Goal: Task Accomplishment & Management: Complete application form

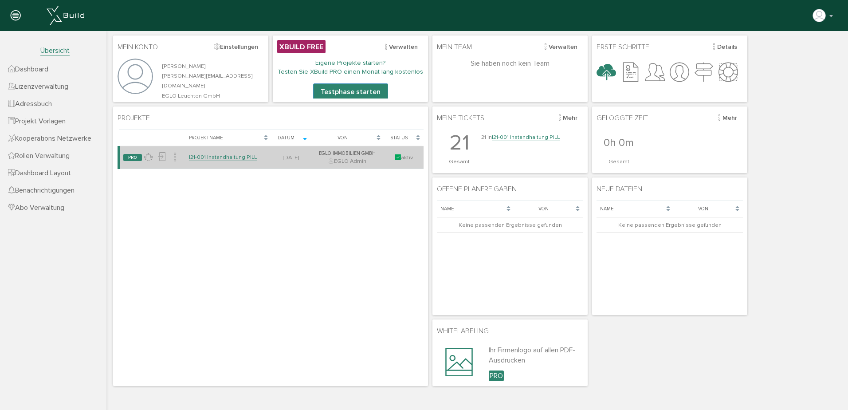
click at [239, 157] on link "I21-001 Instandhaltung PILL" at bounding box center [223, 157] width 68 height 8
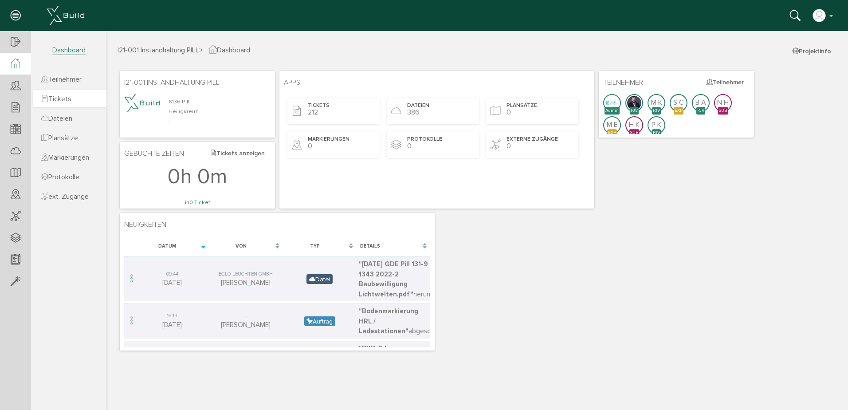
click at [67, 98] on span "Tickets" at bounding box center [56, 98] width 30 height 9
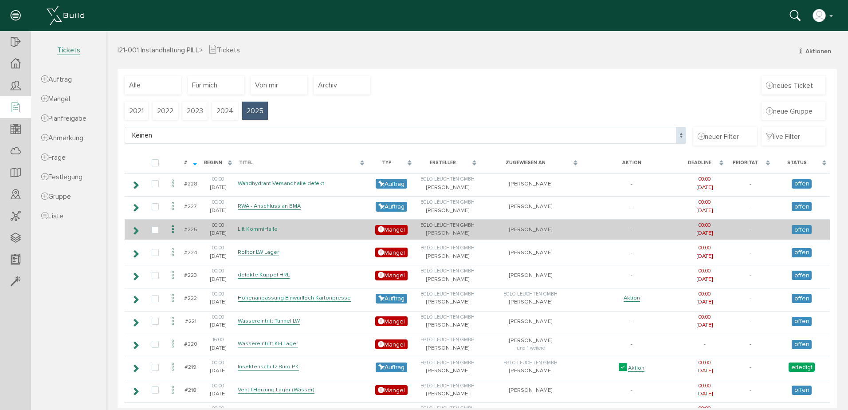
click at [272, 227] on link "Lift KommiHalle" at bounding box center [258, 229] width 40 height 8
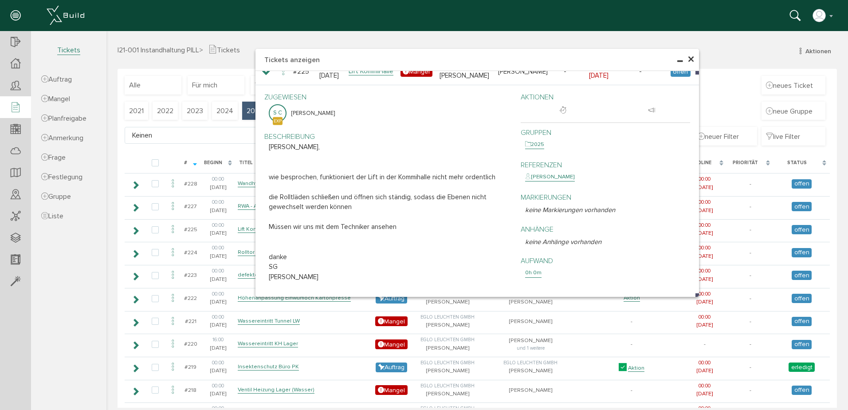
click at [691, 61] on span "×" at bounding box center [691, 59] width 7 height 17
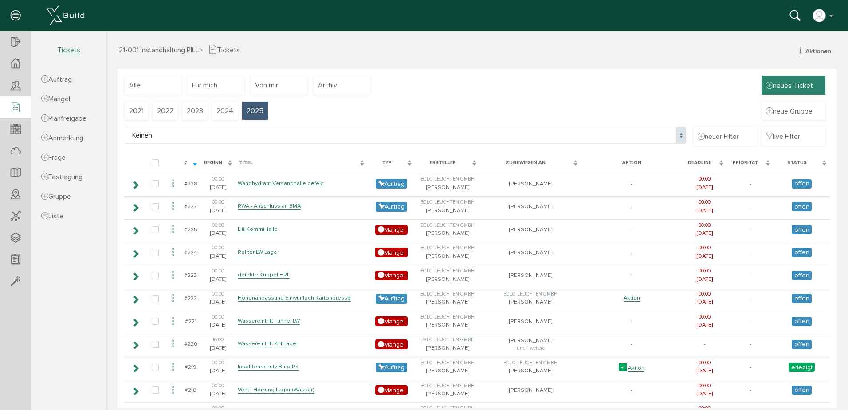
click at [809, 84] on div "neues Ticket" at bounding box center [794, 85] width 64 height 19
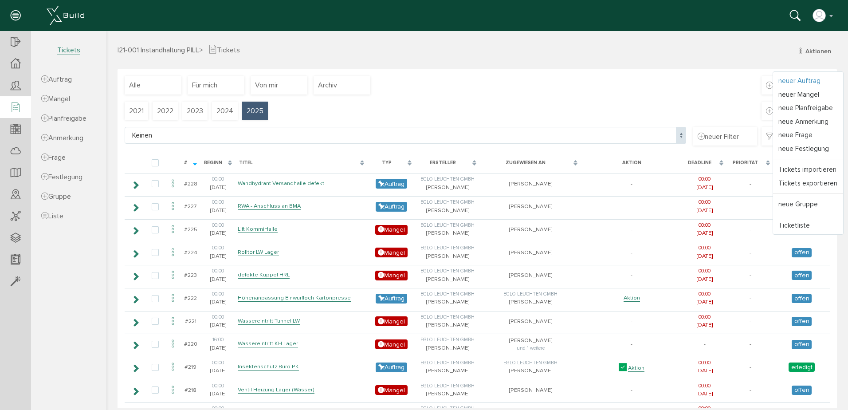
click at [806, 79] on link "neuer Auftrag" at bounding box center [808, 81] width 70 height 14
select select
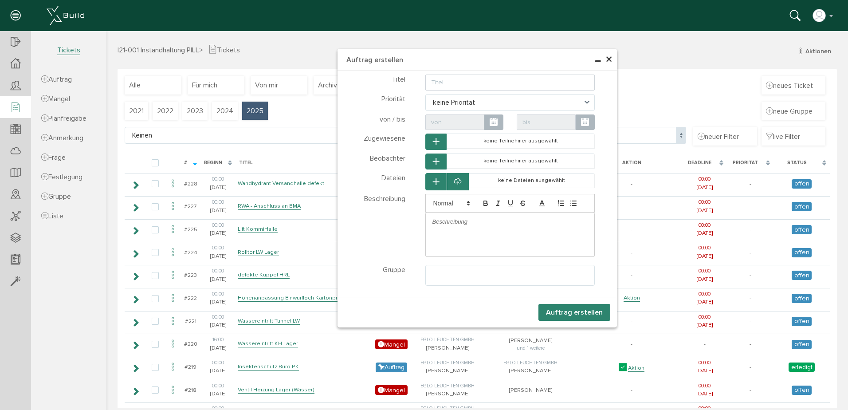
select select
click at [476, 83] on input "text" at bounding box center [510, 83] width 170 height 16
type input "Leuchtentausch HRL"
click at [433, 142] on icon "button" at bounding box center [436, 142] width 6 height 8
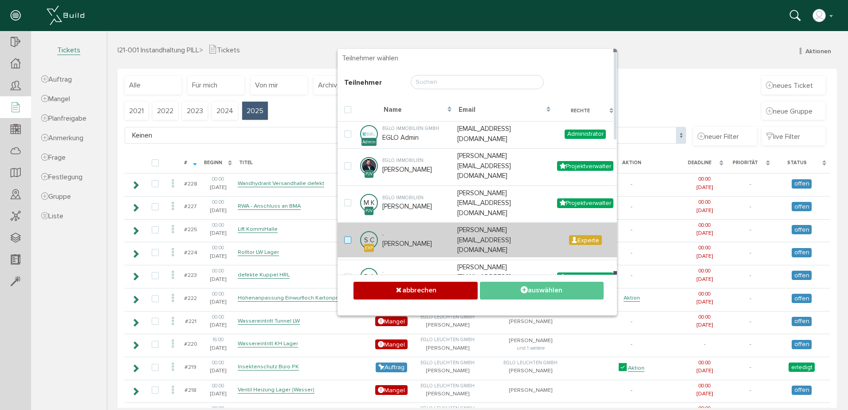
click at [345, 236] on label at bounding box center [349, 240] width 11 height 8
click at [345, 236] on input "checkbox" at bounding box center [347, 239] width 6 height 6
checkbox input "true"
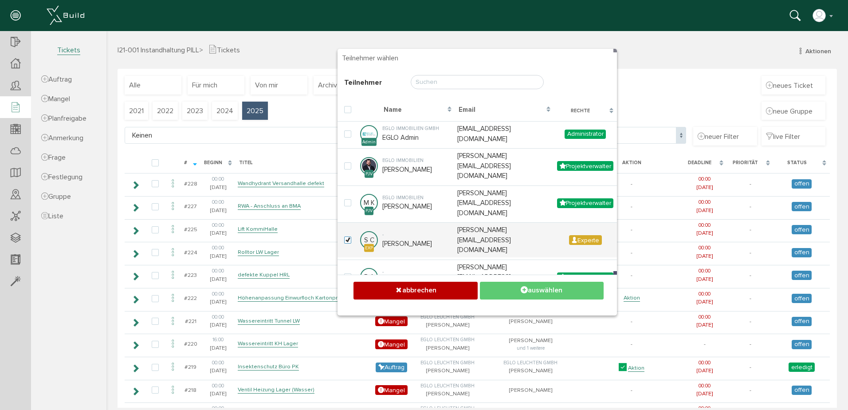
click at [558, 293] on button "auswählen" at bounding box center [542, 290] width 124 height 17
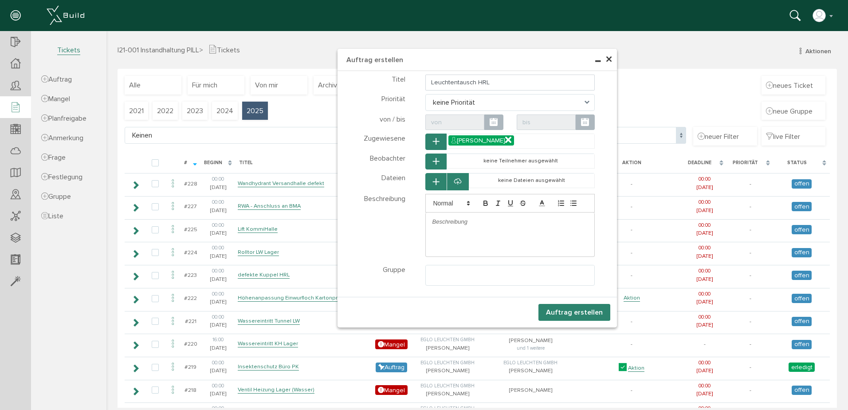
click at [466, 102] on span "keine Priorität" at bounding box center [510, 102] width 170 height 17
click at [500, 95] on span "keine Priorität" at bounding box center [510, 102] width 170 height 17
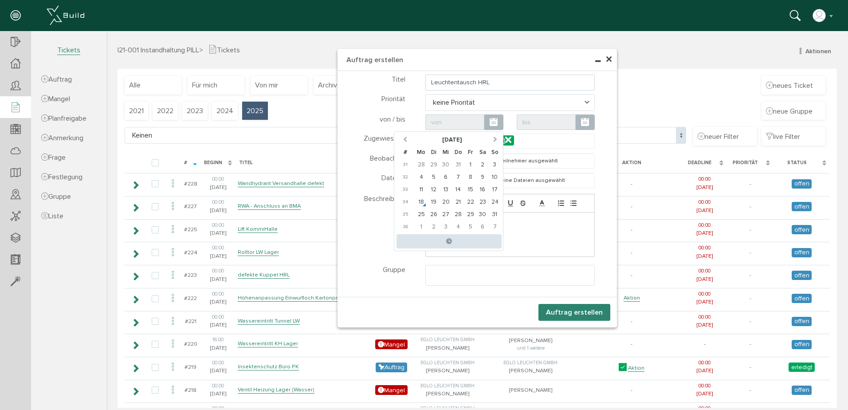
drag, startPoint x: 468, startPoint y: 126, endPoint x: 482, endPoint y: 126, distance: 13.8
click at [470, 126] on input "text" at bounding box center [454, 122] width 59 height 16
click at [419, 200] on td "18" at bounding box center [421, 202] width 12 height 12
type input "[DATE] 00:00"
click at [576, 120] on span at bounding box center [585, 122] width 19 height 16
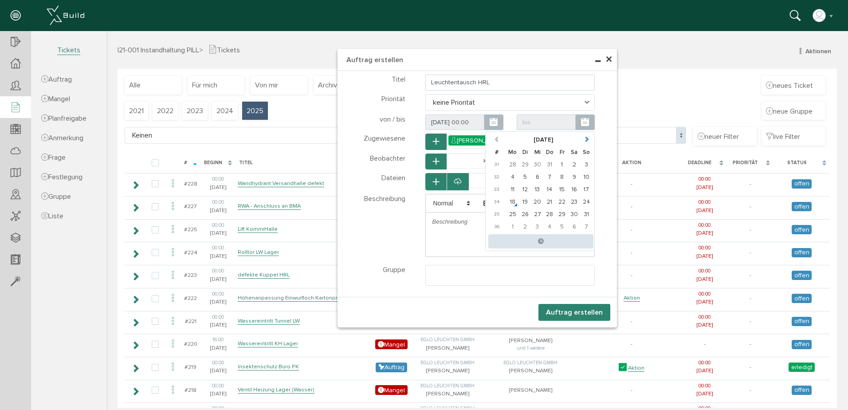
click at [584, 137] on span at bounding box center [587, 139] width 6 height 6
click at [493, 134] on th at bounding box center [496, 140] width 19 height 12
click at [584, 136] on span at bounding box center [587, 139] width 6 height 6
click at [562, 188] on td "17" at bounding box center [562, 189] width 12 height 12
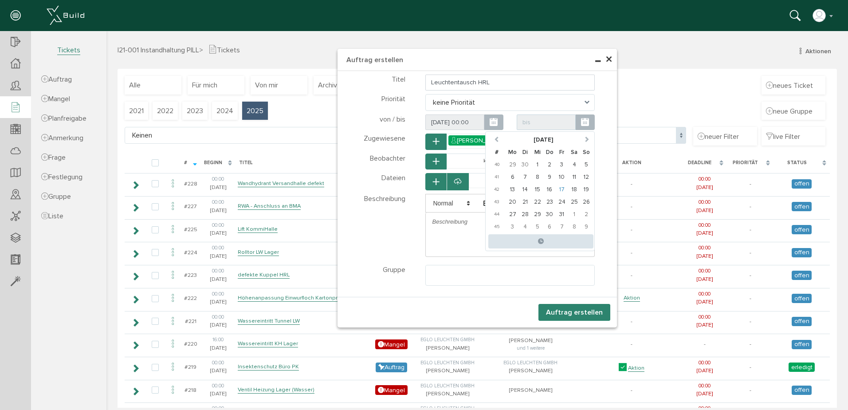
type input "[DATE] 00:00"
click at [458, 227] on div at bounding box center [510, 221] width 169 height 19
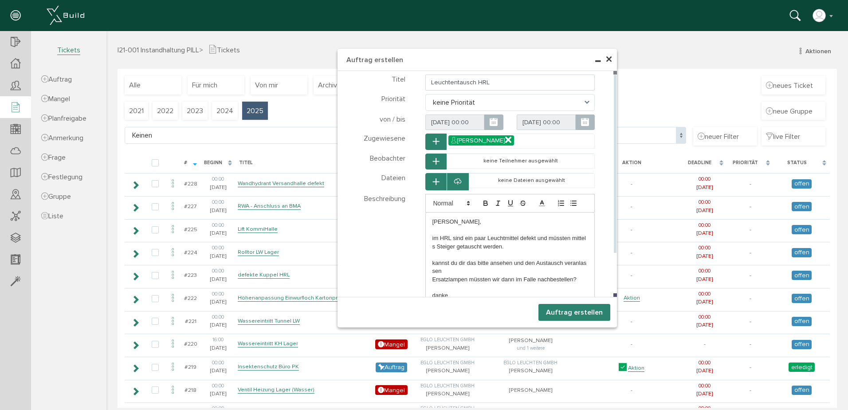
scroll to position [222, 0]
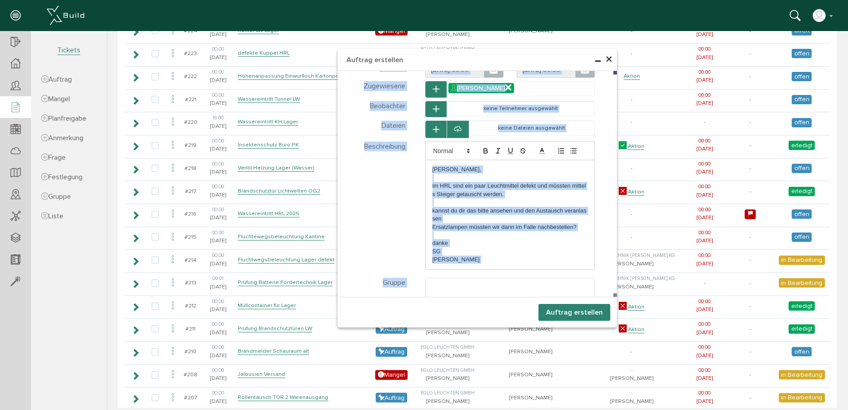
click at [444, 300] on div "× Auftrag erstellen Teilnehmer wählen Teilnehmer Teilnehmer wählen Teilnehmer" at bounding box center [477, 188] width 279 height 279
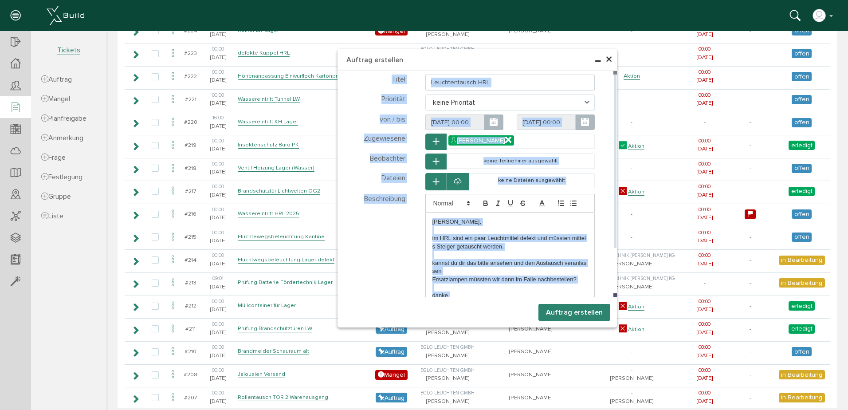
click at [472, 291] on p at bounding box center [510, 287] width 156 height 8
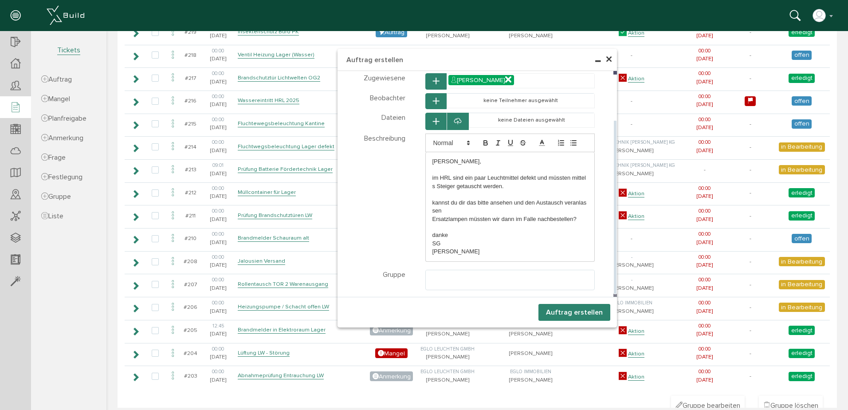
scroll to position [362, 0]
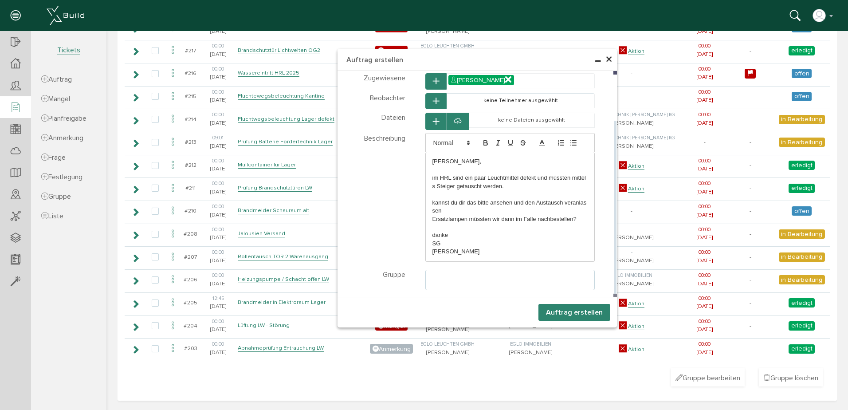
click at [452, 275] on ul at bounding box center [510, 278] width 169 height 17
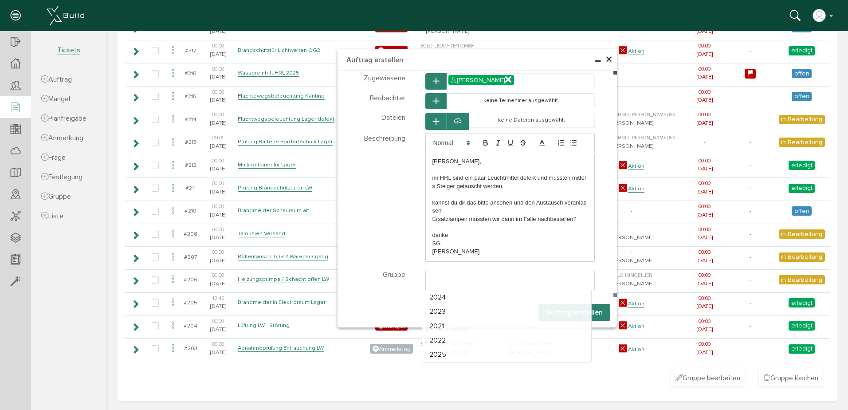
select select "TK-6762baf1417375.36094659#1734523633.2681"
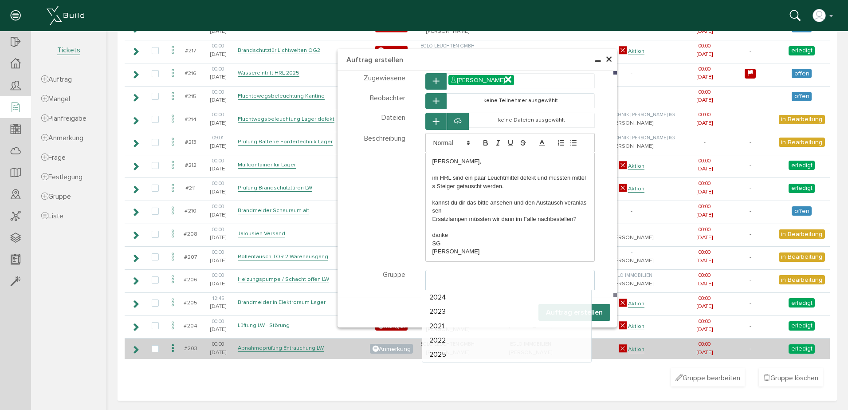
scroll to position [35, 0]
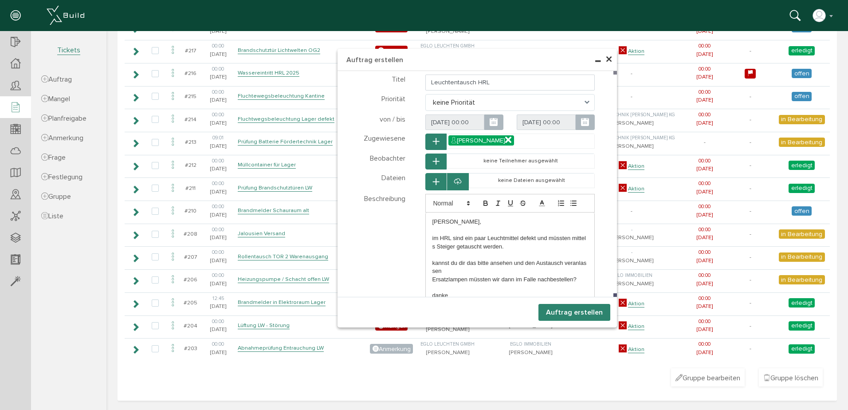
click at [584, 310] on button "Auftrag erstellen" at bounding box center [575, 312] width 72 height 17
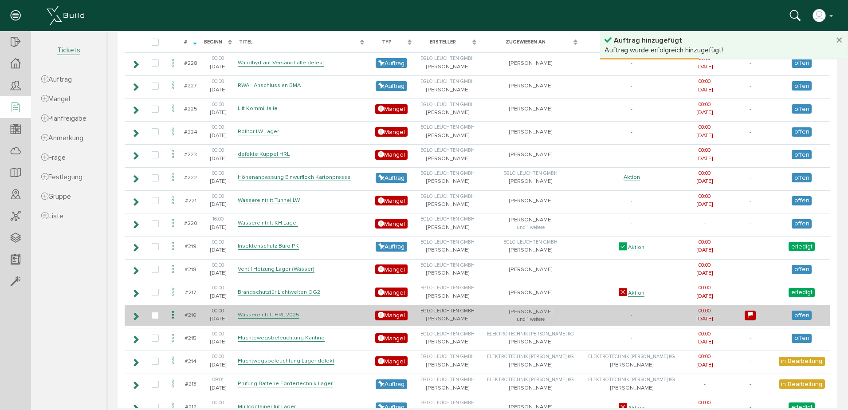
scroll to position [52, 0]
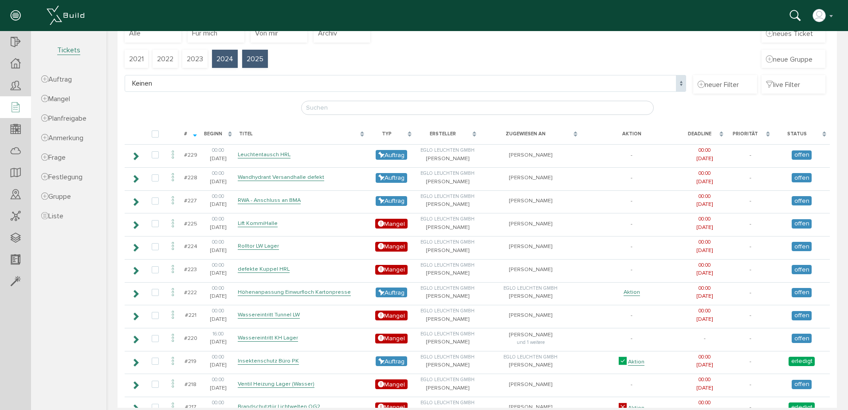
click at [225, 58] on span "2024" at bounding box center [224, 59] width 17 height 10
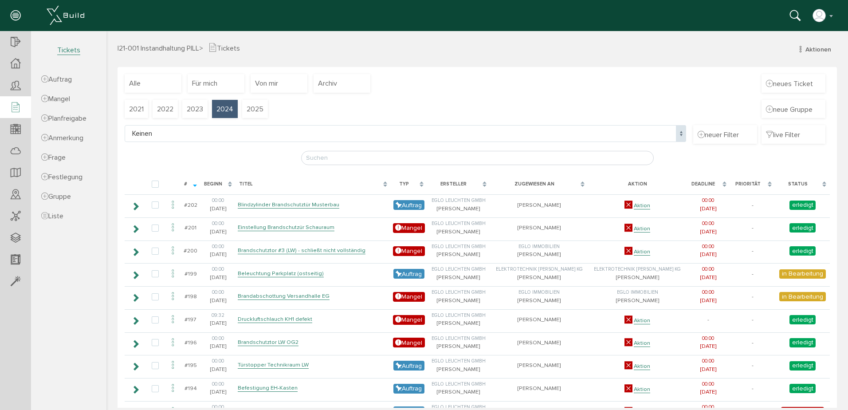
scroll to position [0, 0]
